Goal: Transaction & Acquisition: Download file/media

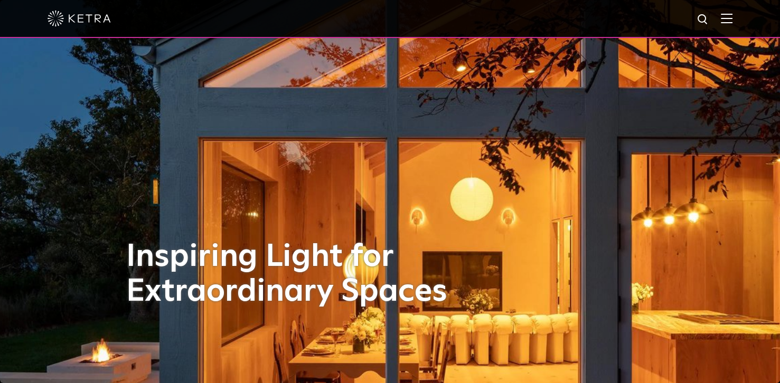
click at [725, 26] on div at bounding box center [390, 18] width 685 height 37
click at [732, 18] on img at bounding box center [727, 18] width 12 height 10
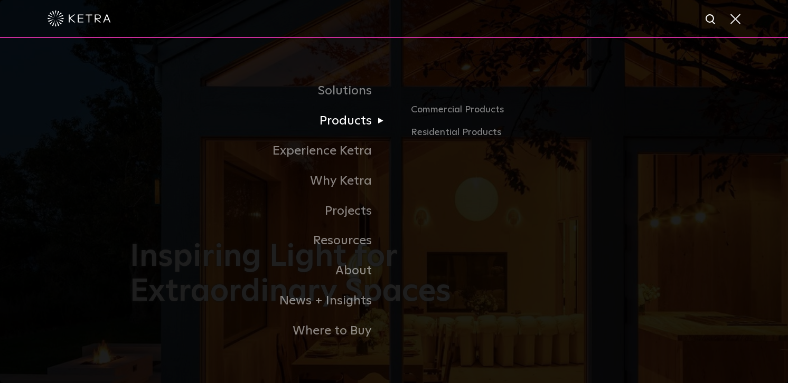
click at [354, 127] on link "Products" at bounding box center [262, 121] width 264 height 30
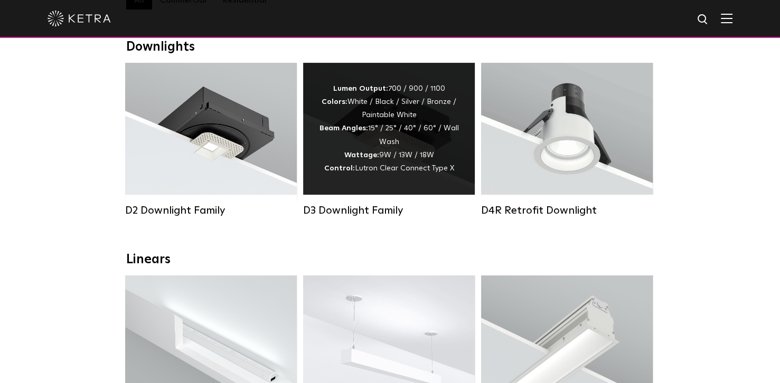
scroll to position [158, 0]
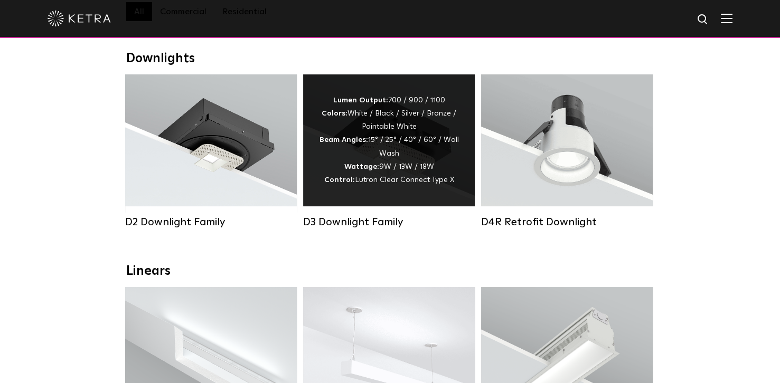
click at [439, 184] on span "Lutron Clear Connect Type X" at bounding box center [404, 179] width 99 height 7
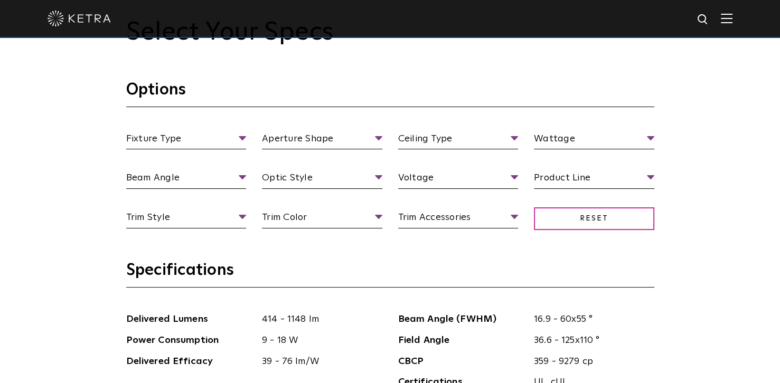
scroll to position [950, 0]
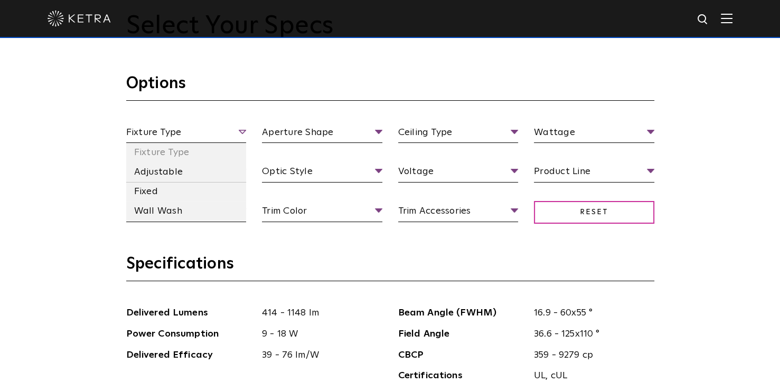
click at [223, 131] on span "Fixture Type" at bounding box center [186, 134] width 120 height 18
click at [154, 172] on li "Adjustable" at bounding box center [186, 173] width 120 height 20
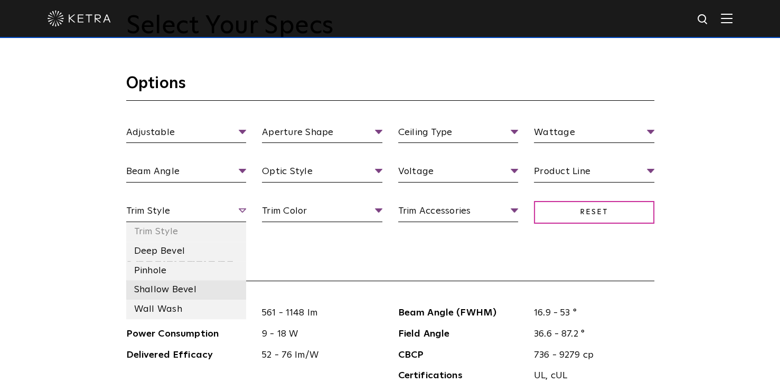
click at [150, 289] on li "Shallow Bevel" at bounding box center [186, 290] width 120 height 20
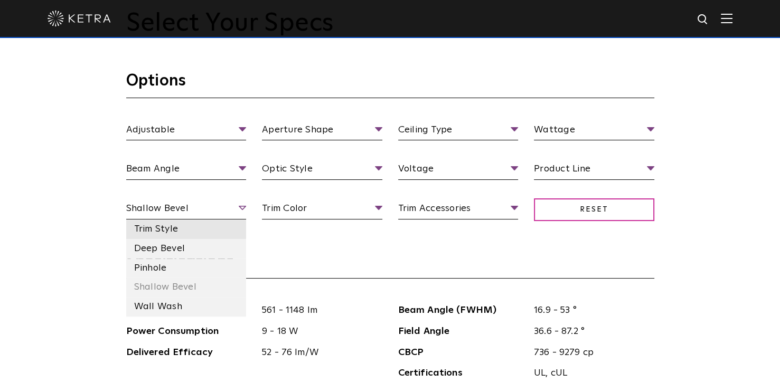
scroll to position [1003, 0]
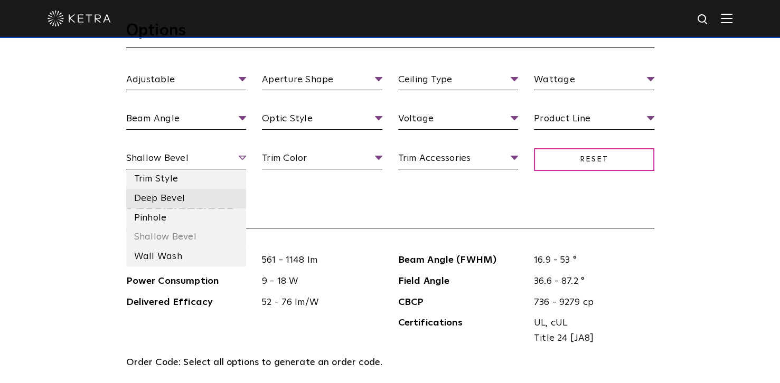
click at [158, 196] on li "Deep Bevel" at bounding box center [186, 199] width 120 height 20
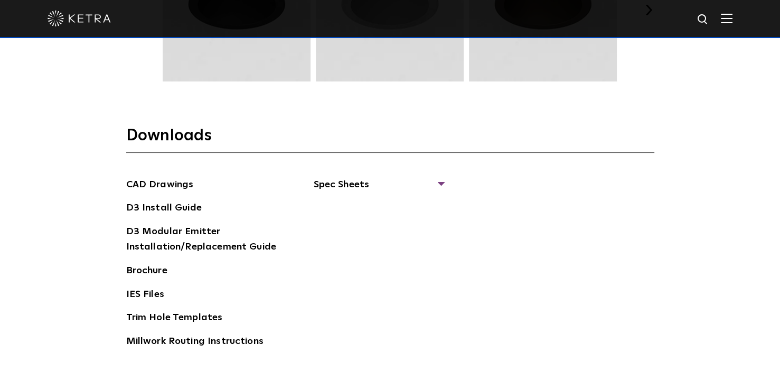
scroll to position [1320, 0]
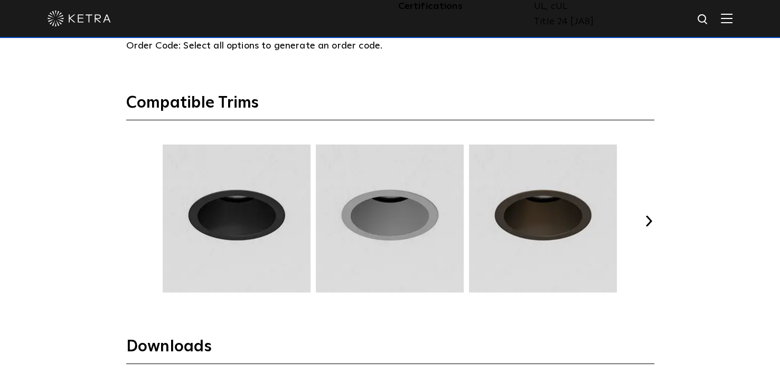
click at [647, 219] on button "Next" at bounding box center [649, 221] width 11 height 11
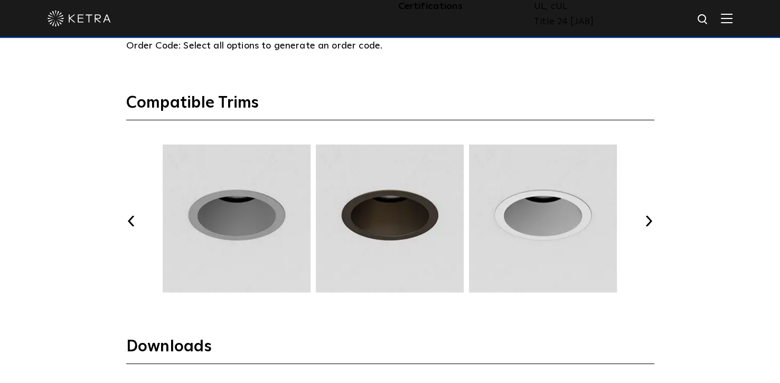
click at [647, 219] on button "Next" at bounding box center [649, 221] width 11 height 11
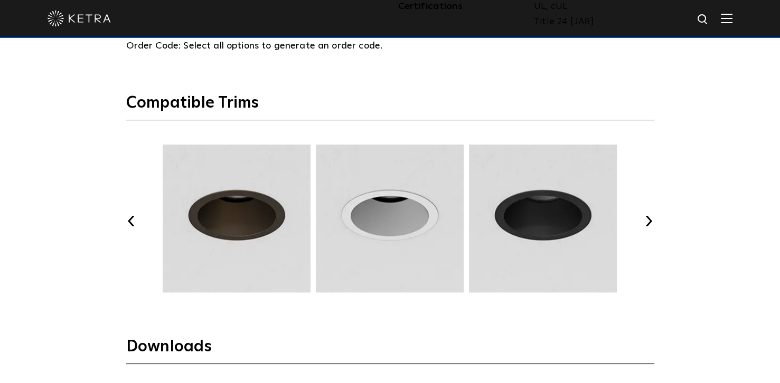
click at [647, 219] on button "Next" at bounding box center [649, 221] width 11 height 11
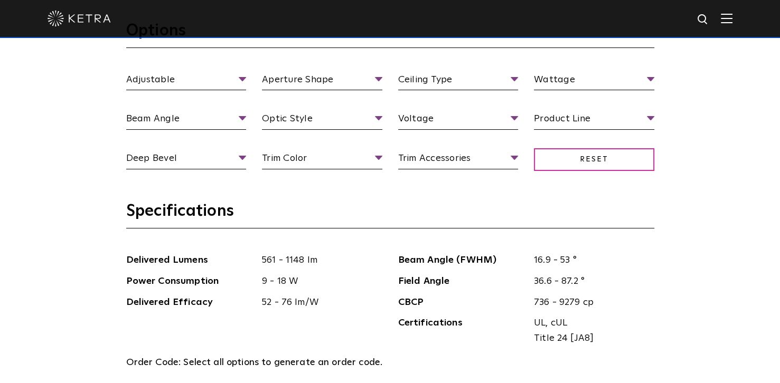
scroll to position [950, 0]
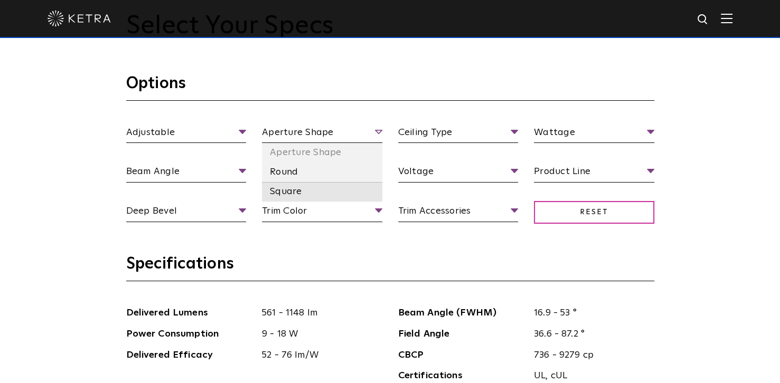
click at [284, 193] on li "Square" at bounding box center [322, 192] width 120 height 20
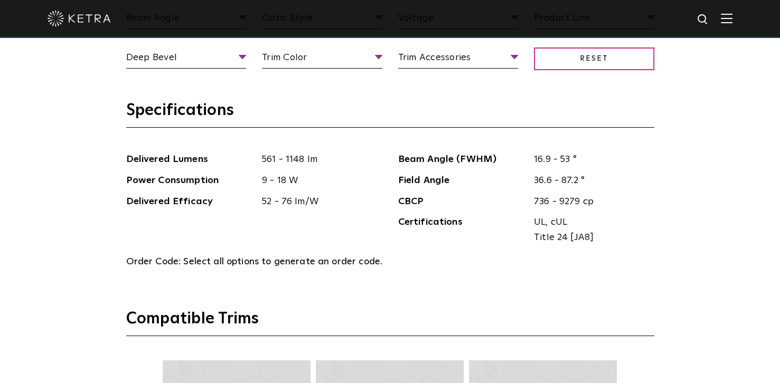
scroll to position [1162, 0]
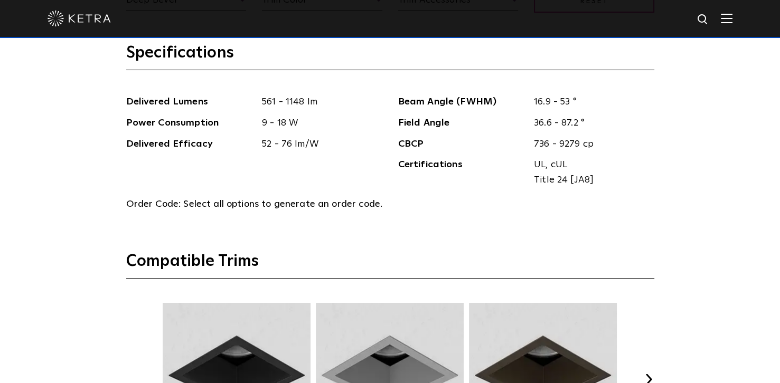
click at [549, 99] on span "16.9 - 53 °" at bounding box center [590, 102] width 128 height 15
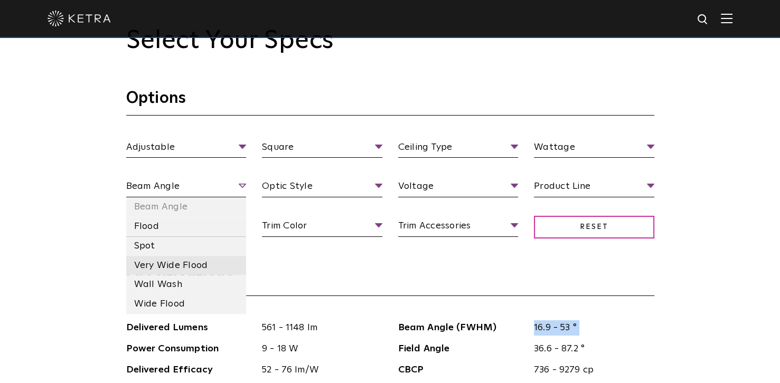
scroll to position [1003, 0]
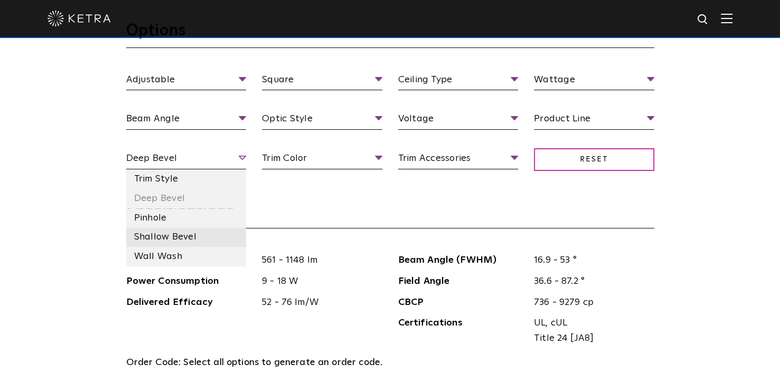
click at [145, 240] on li "Shallow Bevel" at bounding box center [186, 238] width 120 height 20
click at [239, 158] on span "Shallow Bevel" at bounding box center [186, 160] width 120 height 18
click at [156, 204] on li "Deep Bevel" at bounding box center [186, 199] width 120 height 20
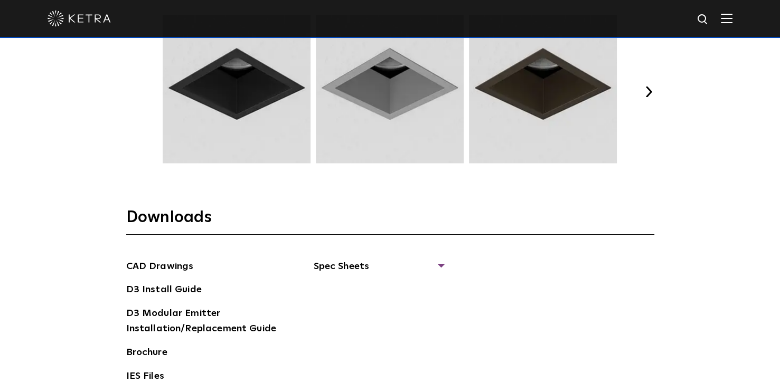
scroll to position [1479, 0]
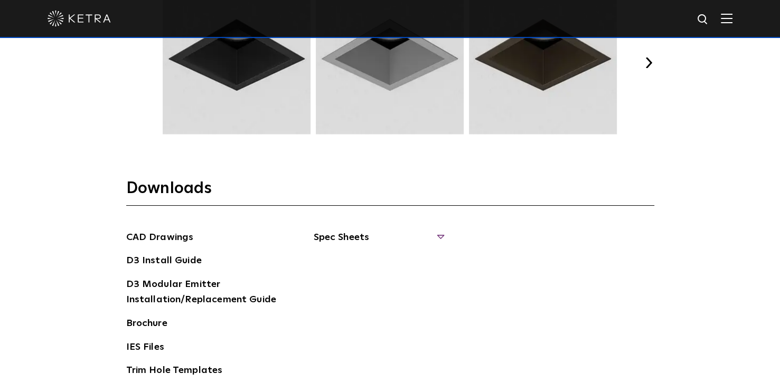
click at [359, 236] on span "Spec Sheets" at bounding box center [378, 241] width 129 height 23
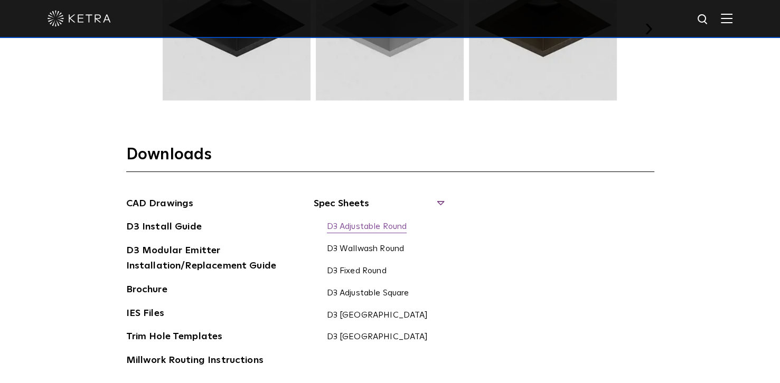
scroll to position [1531, 0]
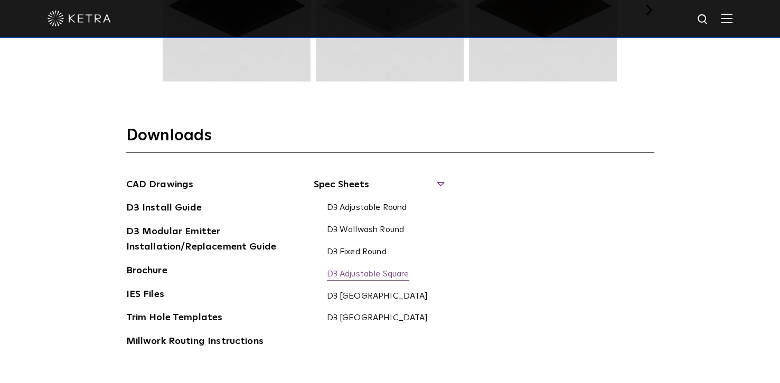
click at [369, 275] on link "D3 Adjustable Square" at bounding box center [368, 275] width 82 height 12
drag, startPoint x: 50, startPoint y: 168, endPoint x: 59, endPoint y: 167, distance: 9.0
click at [363, 274] on link "D3 Adjustable Square" at bounding box center [368, 275] width 82 height 12
